Goal: Task Accomplishment & Management: Manage account settings

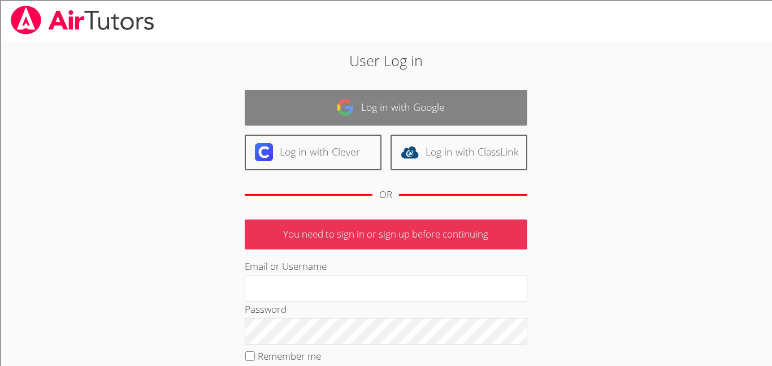
click at [510, 113] on link "Log in with Google" at bounding box center [386, 108] width 283 height 36
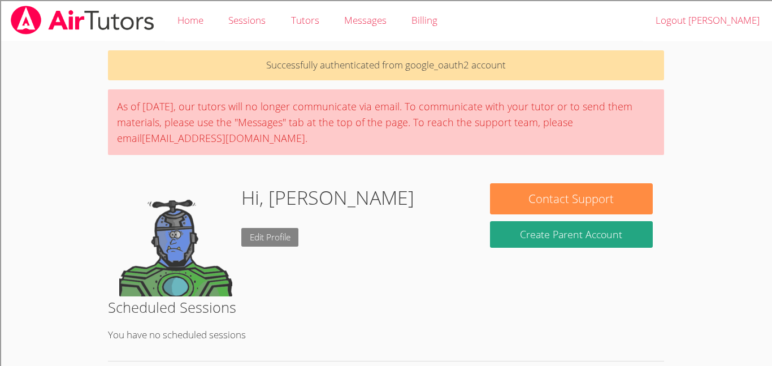
click at [272, 233] on link "Edit Profile" at bounding box center [270, 237] width 58 height 19
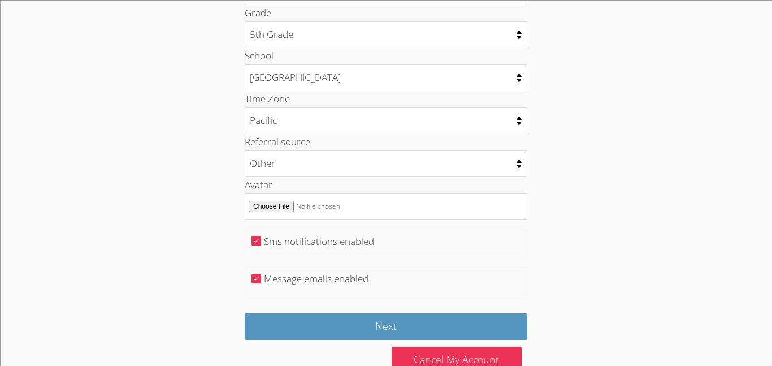
scroll to position [588, 0]
